Goal: Navigation & Orientation: Find specific page/section

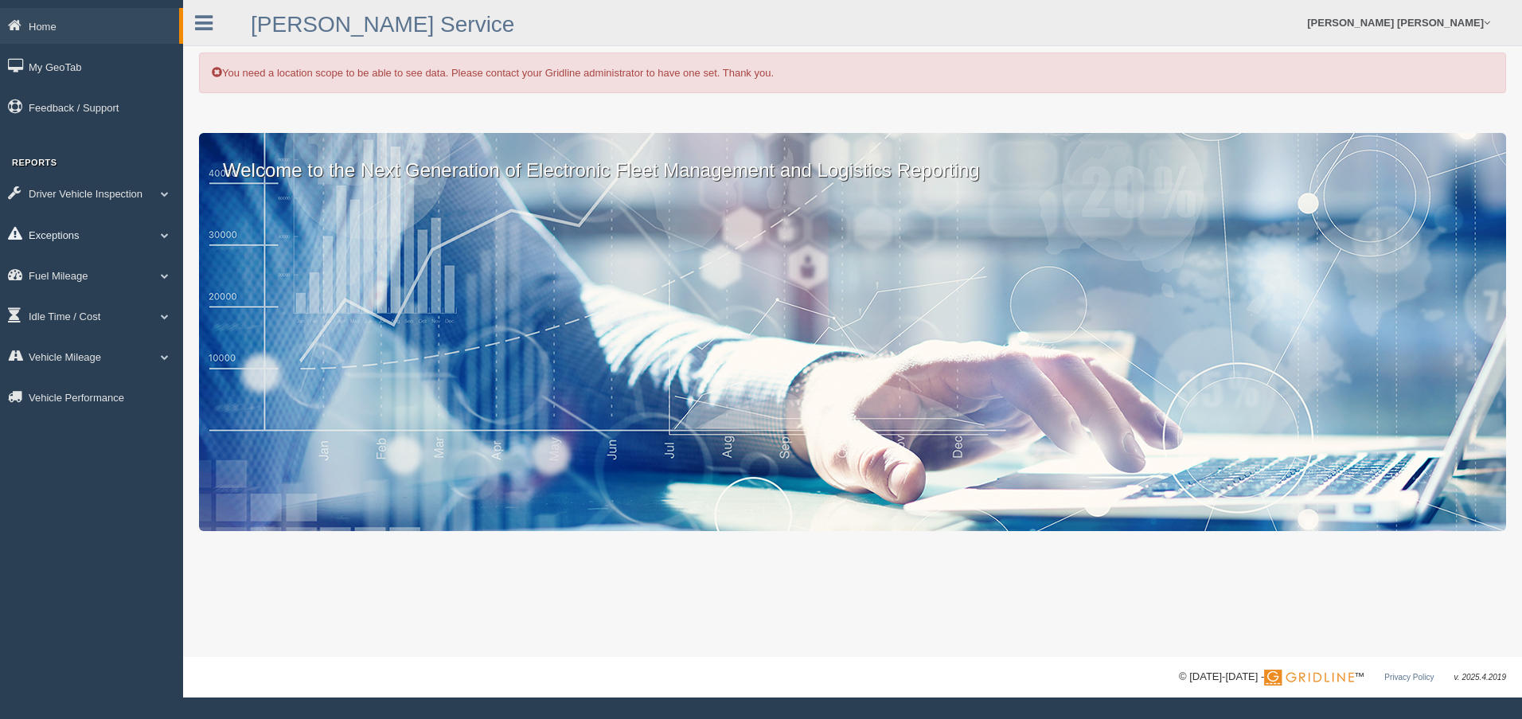
click at [84, 234] on link "Exceptions" at bounding box center [91, 235] width 183 height 36
click at [1447, 18] on link "[PERSON_NAME] [PERSON_NAME]" at bounding box center [1398, 22] width 199 height 45
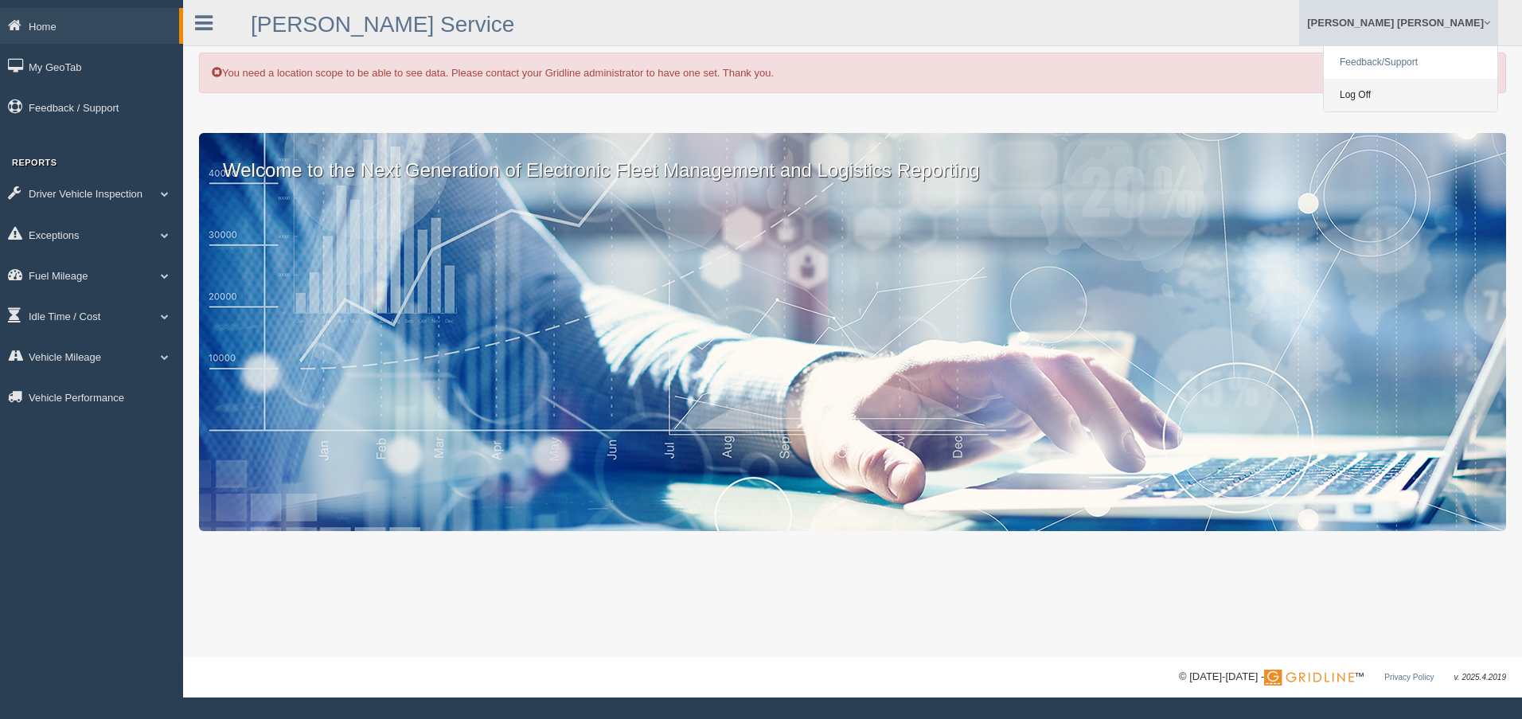
click at [1376, 98] on link "Log Off" at bounding box center [1411, 95] width 174 height 33
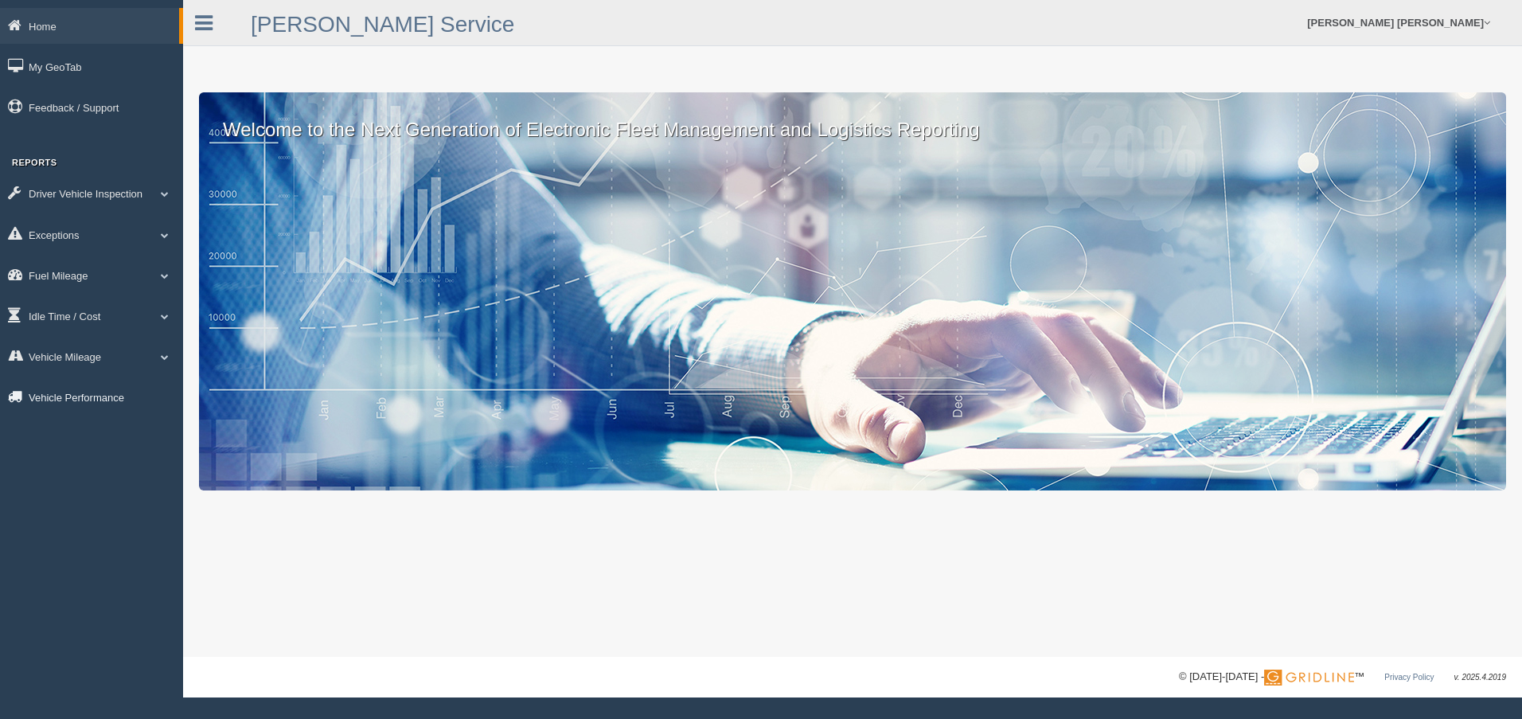
click at [89, 395] on link "Vehicle Performance" at bounding box center [91, 397] width 183 height 36
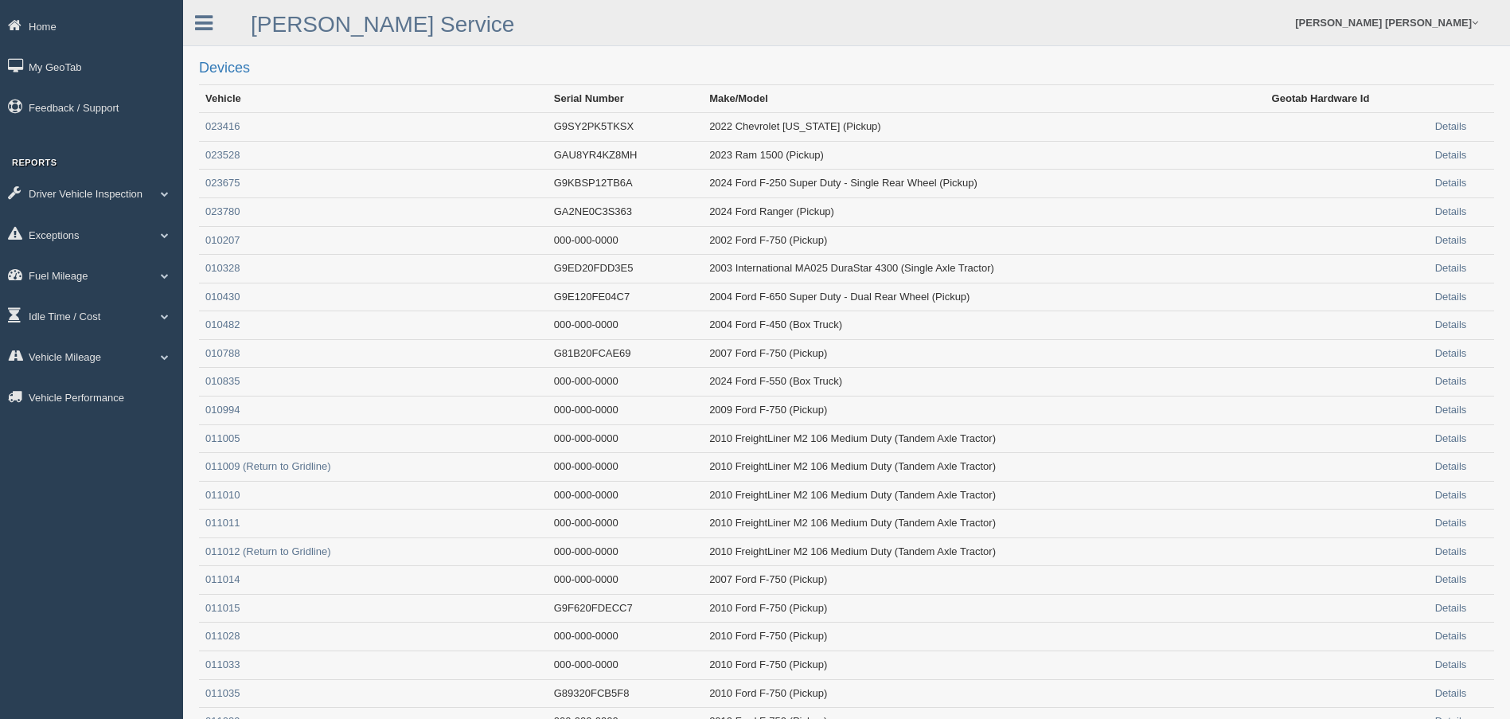
click at [72, 242] on link "Exceptions" at bounding box center [91, 235] width 183 height 36
